Goal: Information Seeking & Learning: Learn about a topic

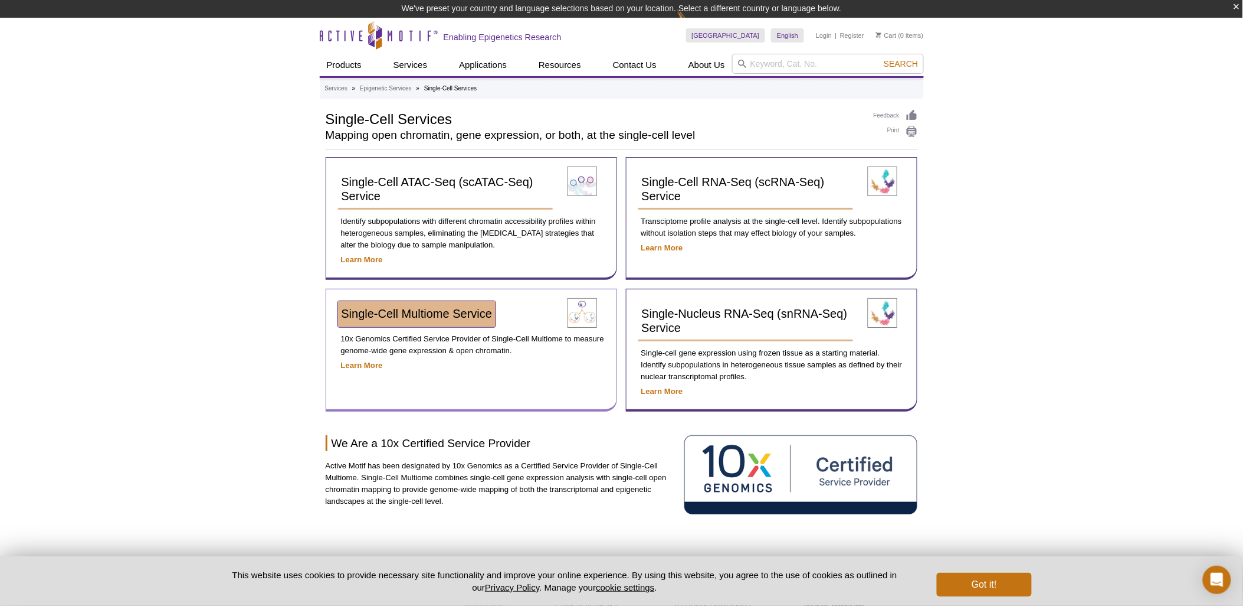
click at [421, 316] on span "Single-Cell Multiome Service​" at bounding box center [417, 313] width 151 height 13
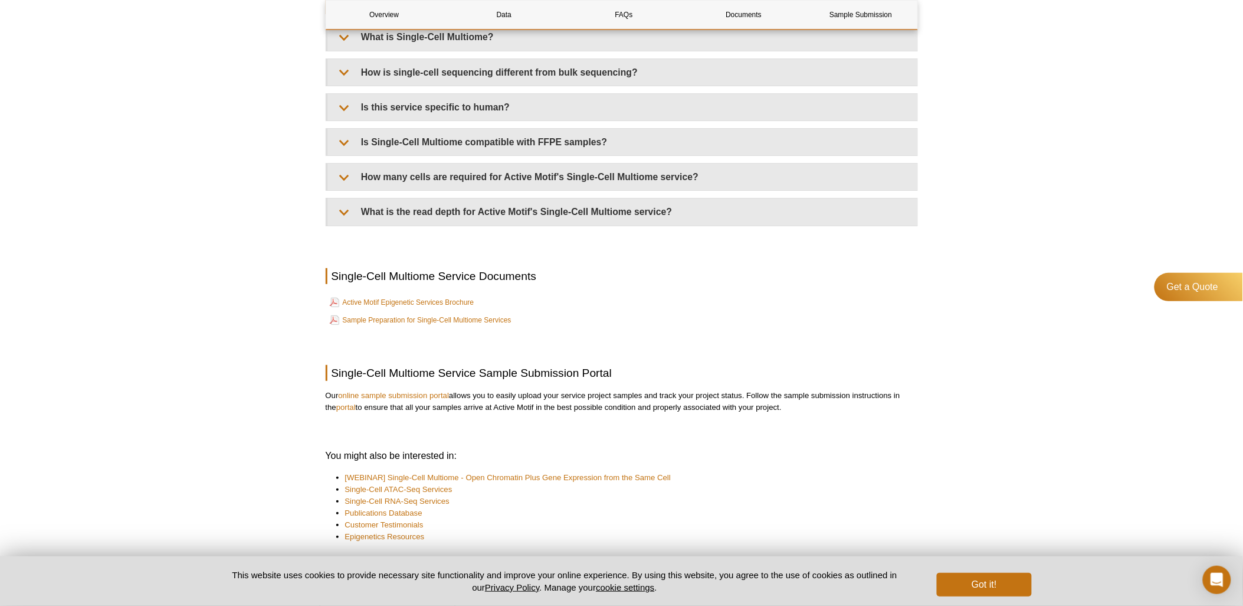
scroll to position [1531, 0]
